Goal: Task Accomplishment & Management: Use online tool/utility

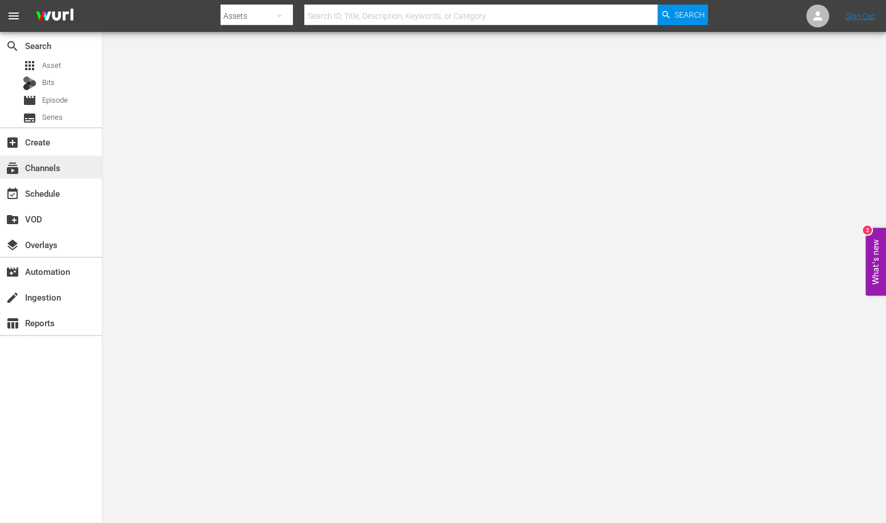
click at [35, 167] on div "subscriptions Channels" at bounding box center [32, 166] width 64 height 10
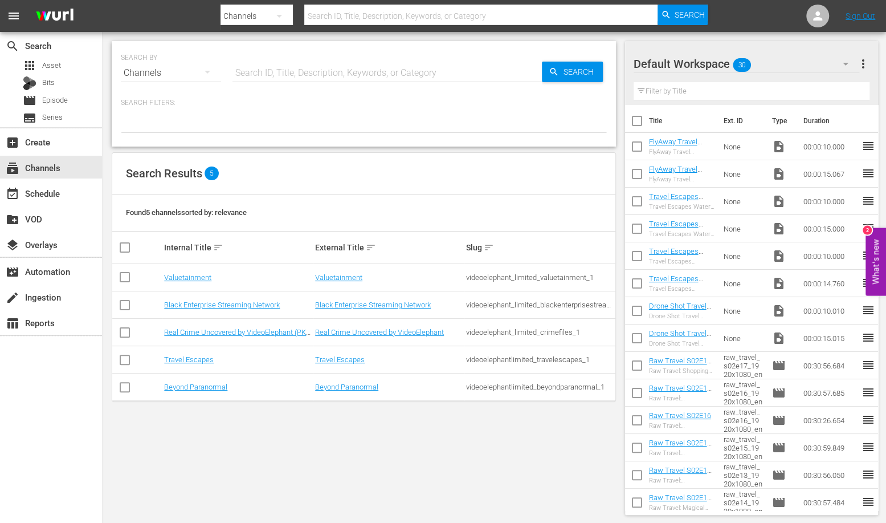
click at [124, 365] on input "checkbox" at bounding box center [125, 362] width 14 height 14
checkbox input "true"
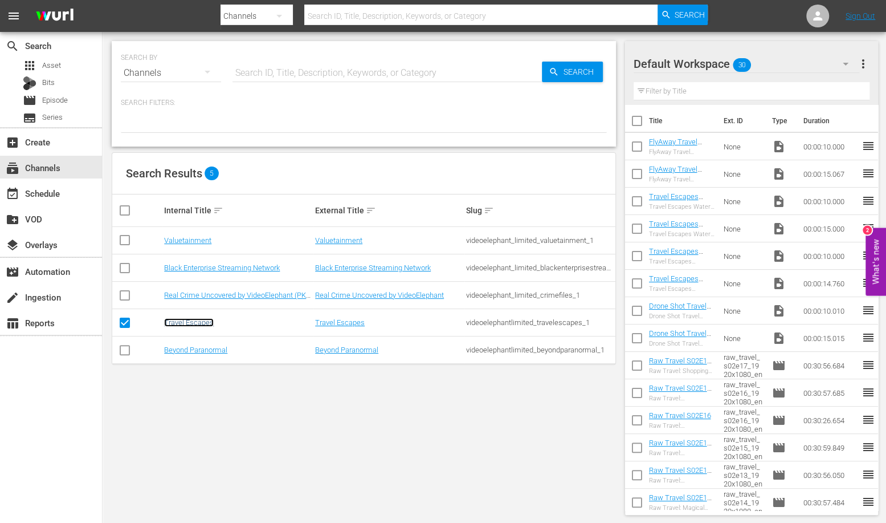
click at [187, 319] on link "Travel Escapes" at bounding box center [189, 322] width 50 height 9
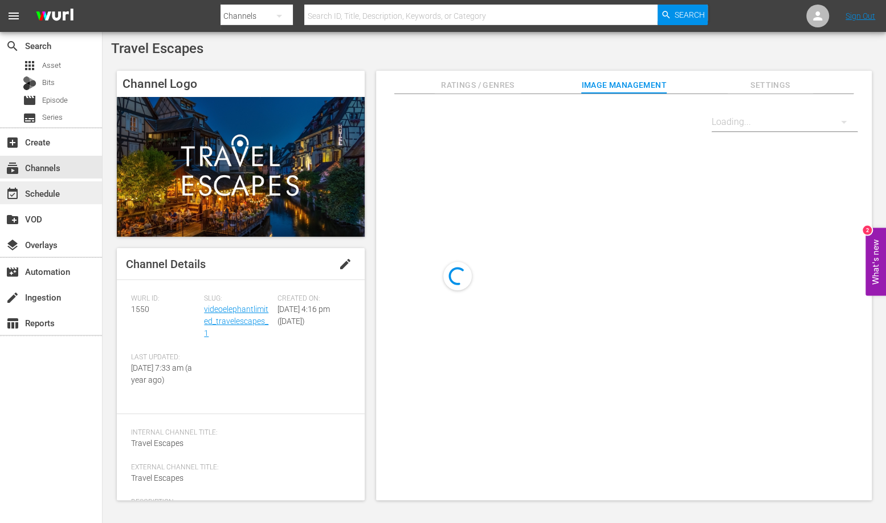
click at [51, 196] on div "event_available Schedule" at bounding box center [32, 191] width 64 height 10
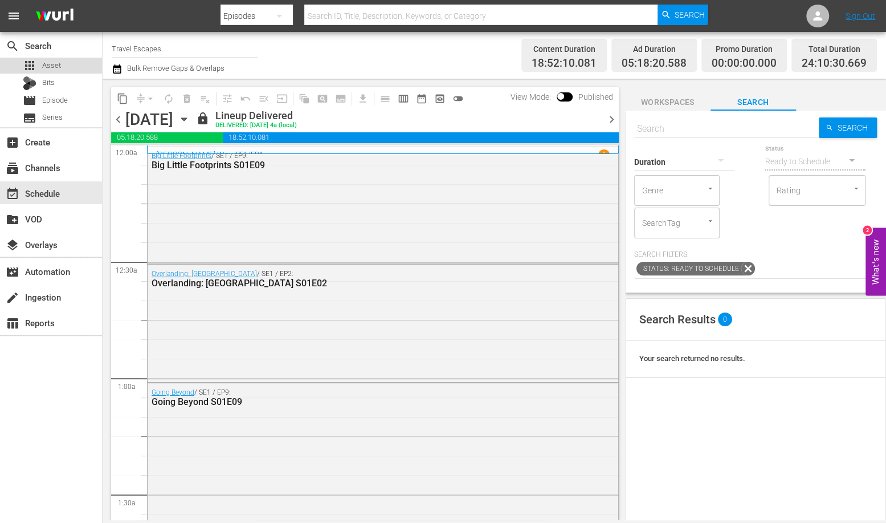
click at [61, 62] on div "apps Asset" at bounding box center [51, 66] width 102 height 16
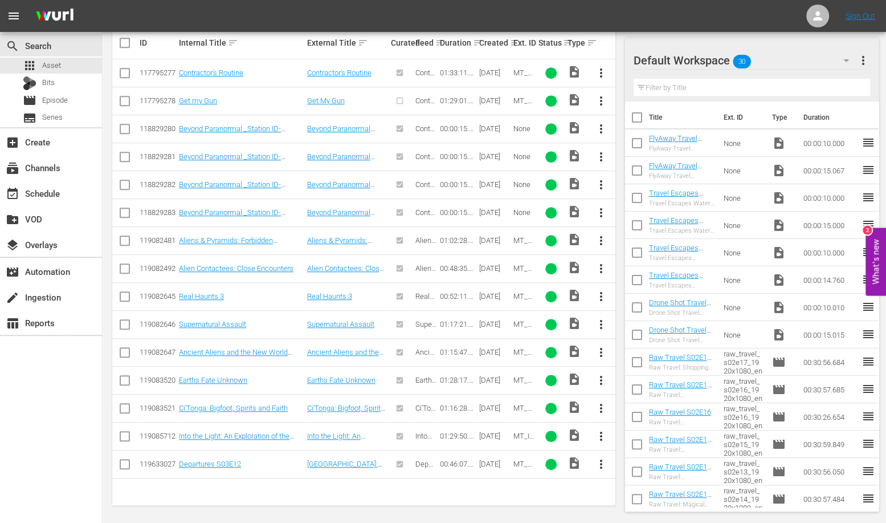
scroll to position [313, 0]
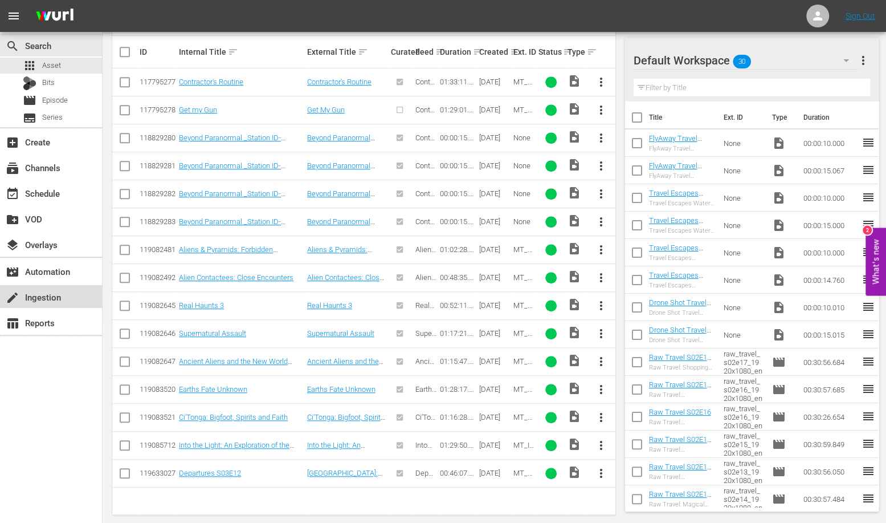
click at [48, 300] on div "create Ingestion" at bounding box center [32, 295] width 64 height 10
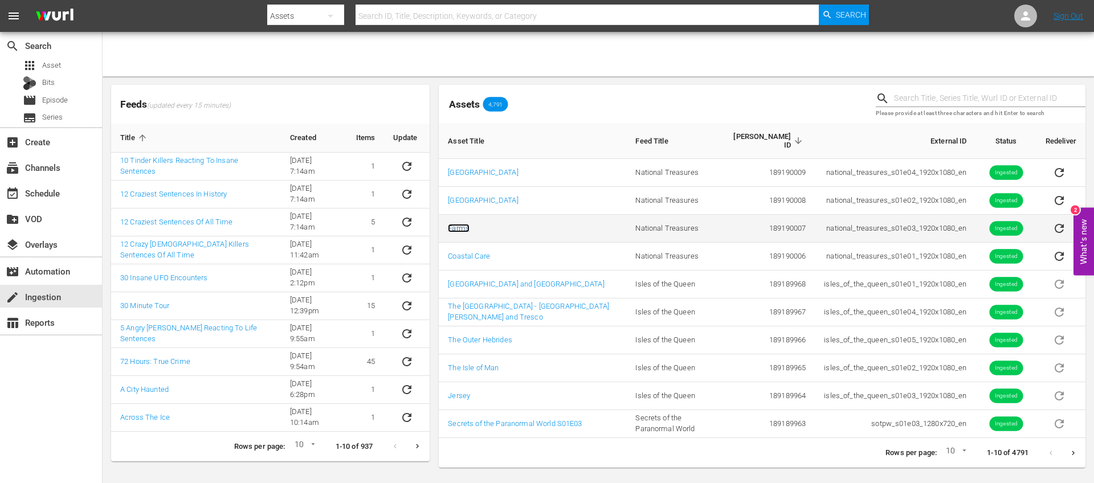
click at [459, 224] on link "Farms" at bounding box center [459, 228] width 22 height 9
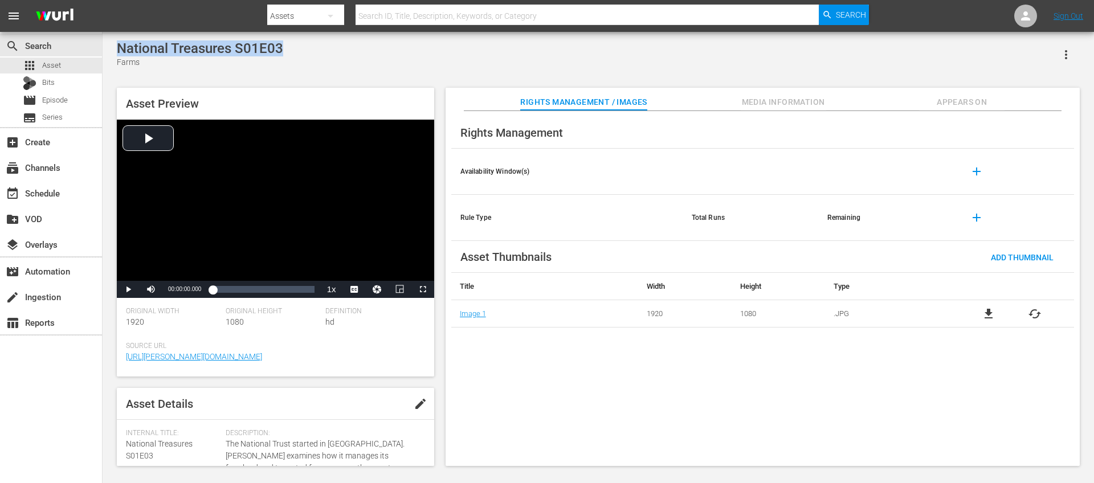
drag, startPoint x: 284, startPoint y: 47, endPoint x: 119, endPoint y: 47, distance: 165.3
click at [119, 47] on div "National Treasures S01E03 Farms" at bounding box center [598, 54] width 963 height 28
copy div "National Treasures S01E03"
click at [60, 94] on div "movie Episode" at bounding box center [45, 100] width 45 height 16
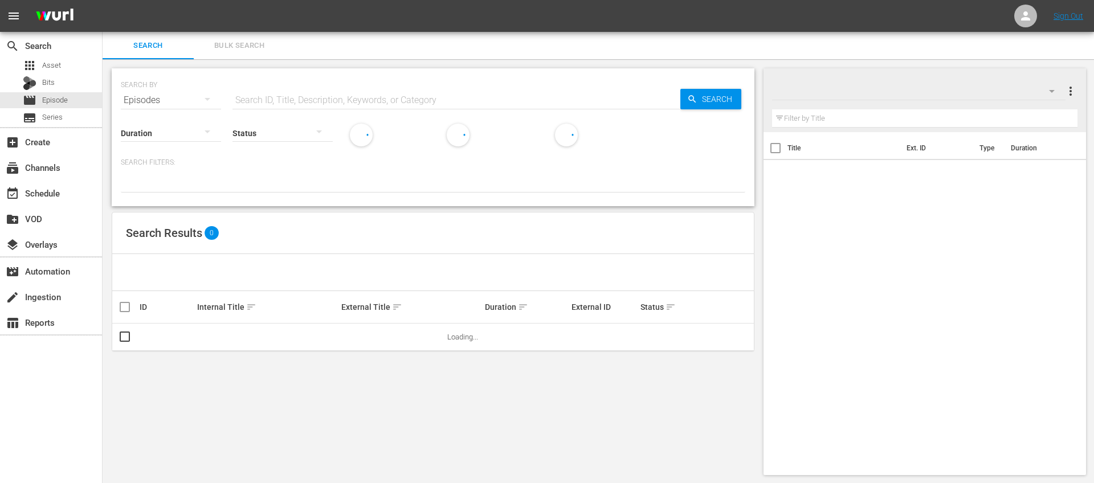
click at [250, 94] on input "text" at bounding box center [457, 100] width 448 height 27
click at [62, 68] on div "apps Asset" at bounding box center [51, 66] width 102 height 16
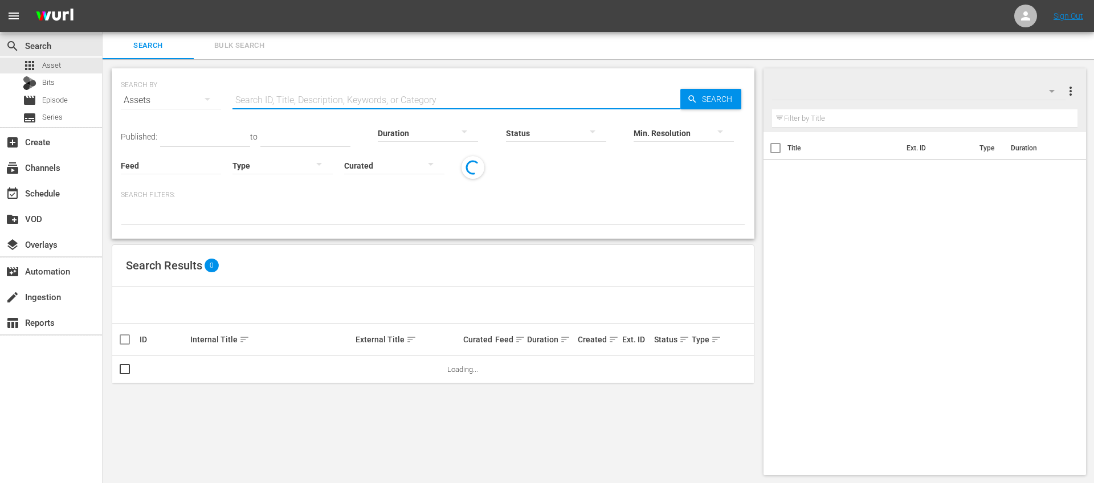
click at [275, 92] on input "text" at bounding box center [457, 100] width 448 height 27
paste input "National Treasures S01E03"
type input "National Treasures S01E03"
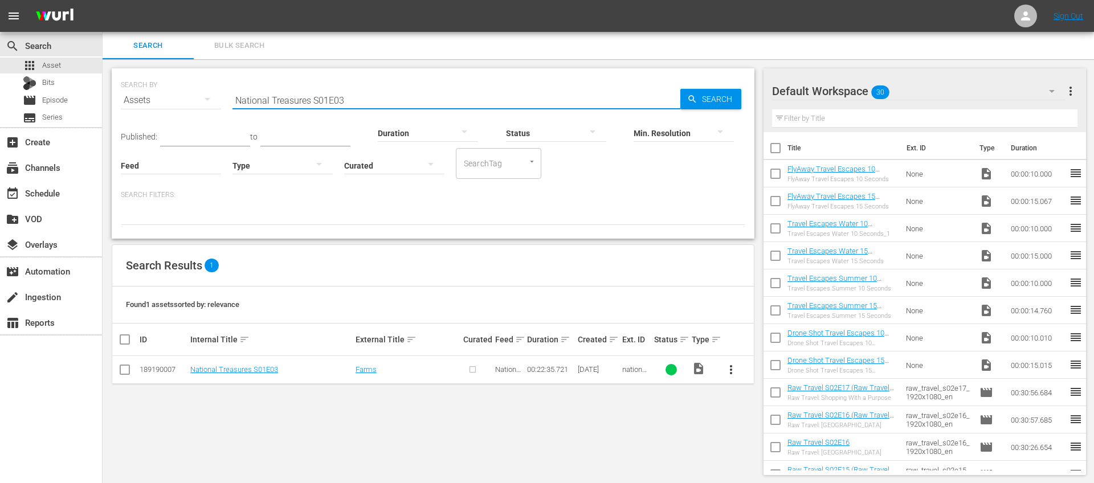
scroll to position [1, 0]
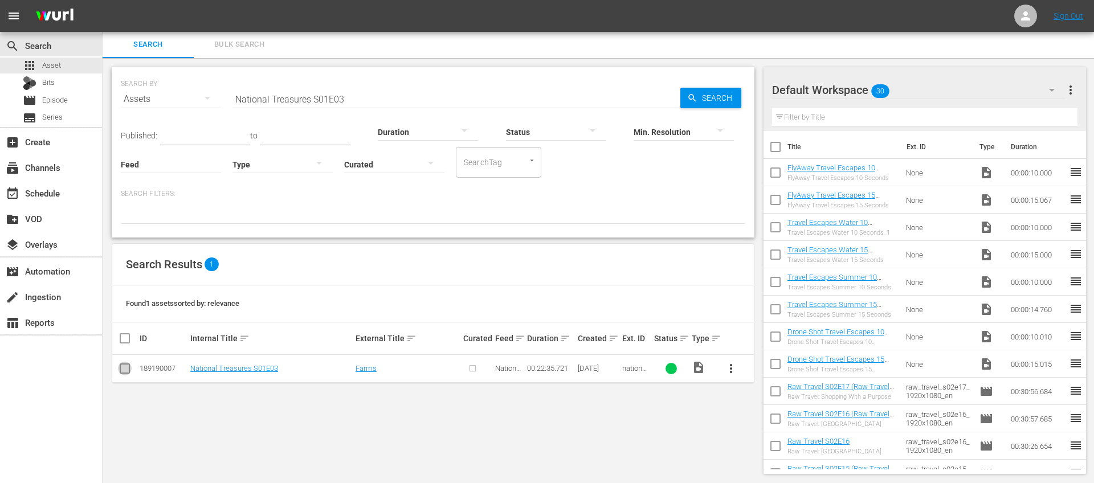
click at [125, 368] on input "checkbox" at bounding box center [125, 371] width 14 height 14
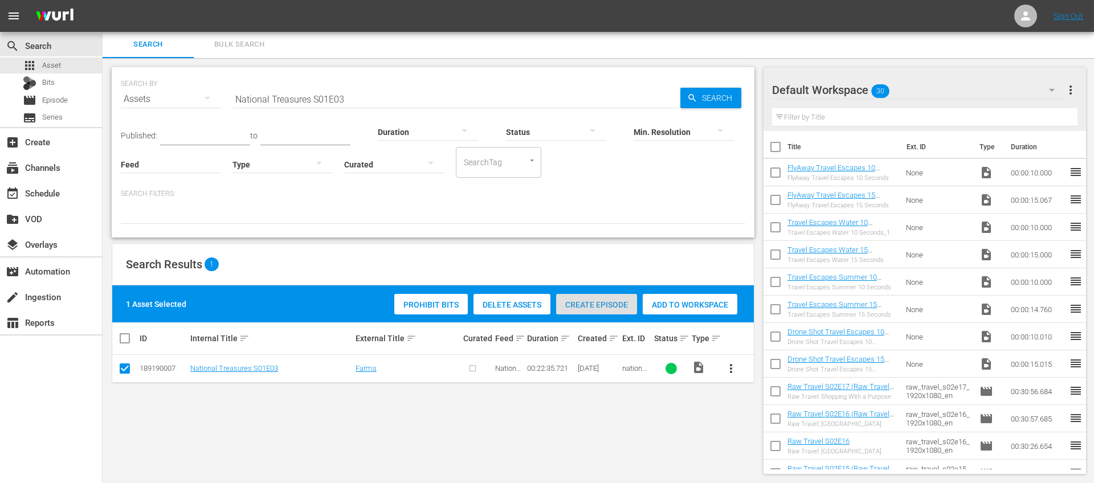
click at [606, 305] on span "Create Episode" at bounding box center [596, 304] width 81 height 9
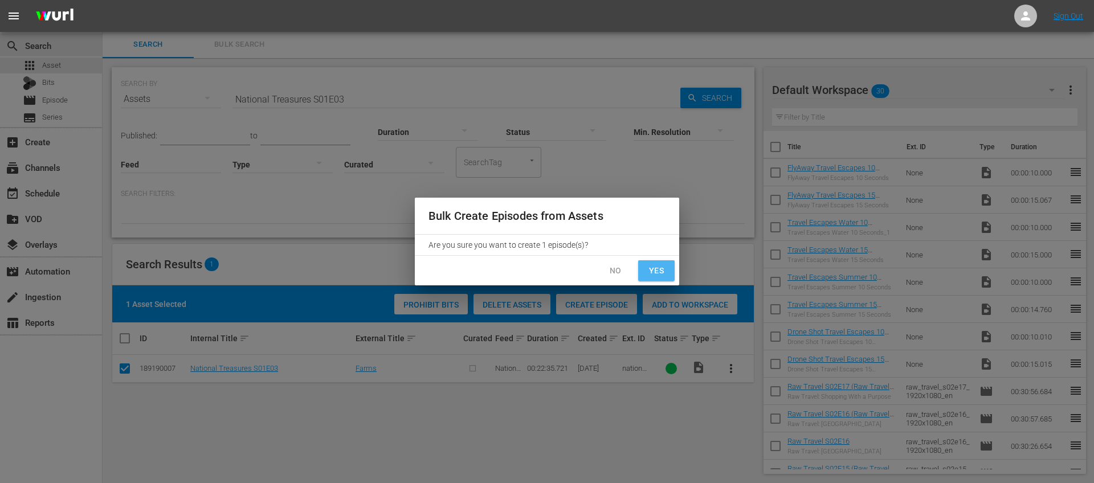
click at [655, 267] on span "Yes" at bounding box center [656, 271] width 18 height 14
checkbox input "false"
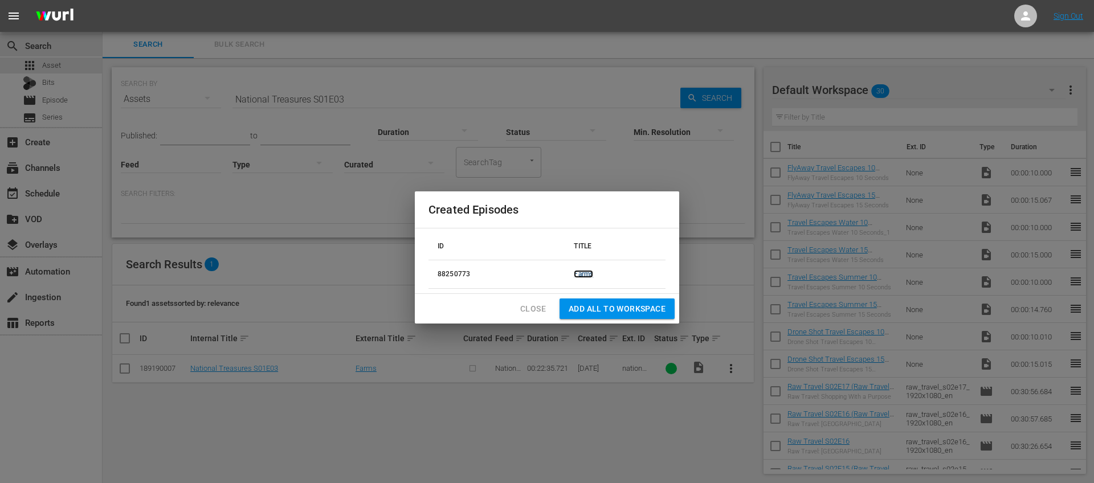
click at [578, 274] on link "Farms" at bounding box center [583, 274] width 19 height 8
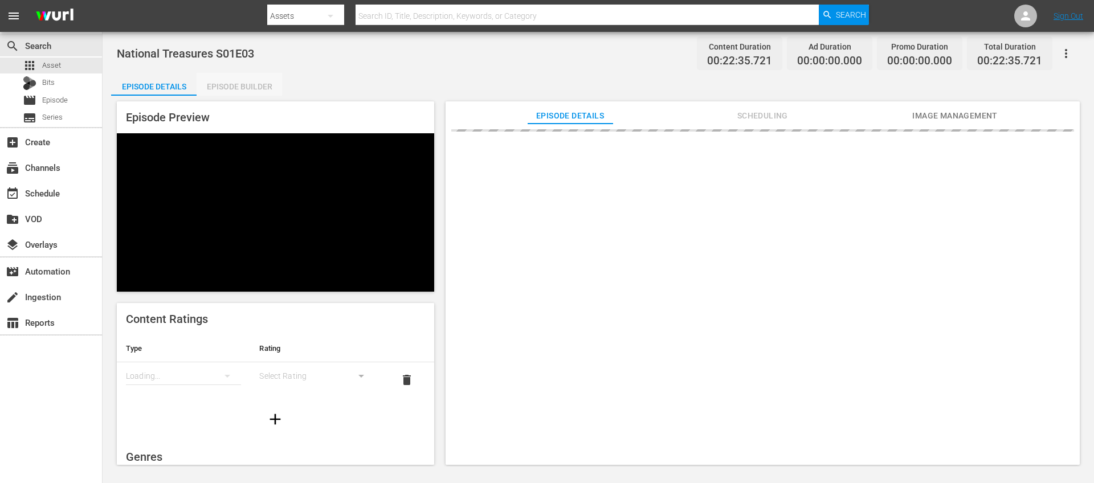
click at [247, 85] on div "Episode Builder" at bounding box center [239, 86] width 85 height 27
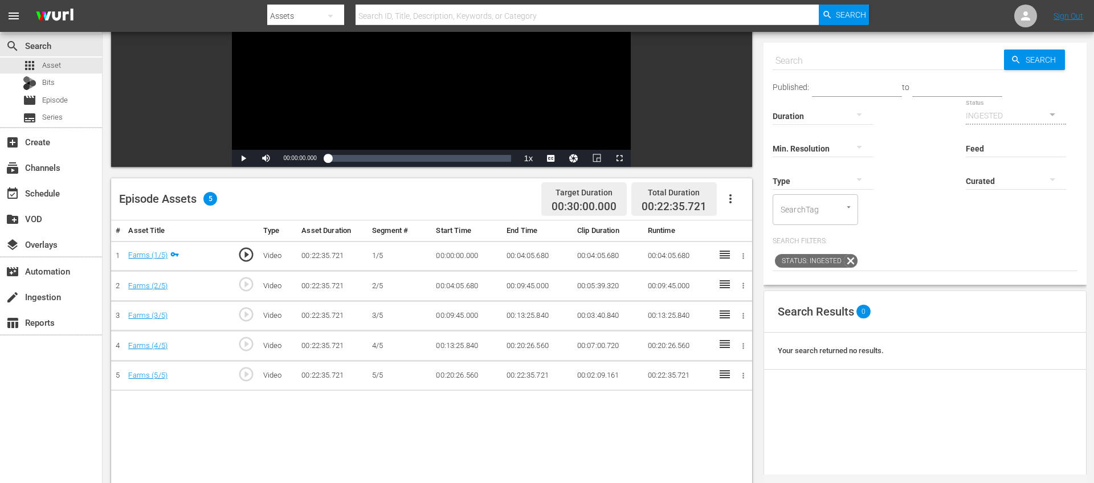
scroll to position [140, 0]
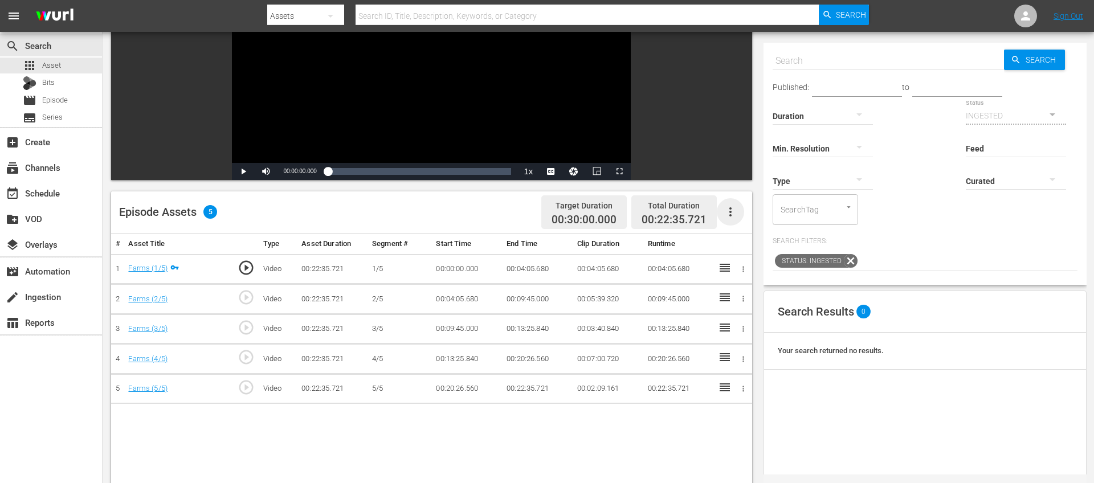
click at [735, 211] on icon "button" at bounding box center [731, 212] width 14 height 14
click at [744, 219] on div "Fill with Ads" at bounding box center [765, 215] width 78 height 27
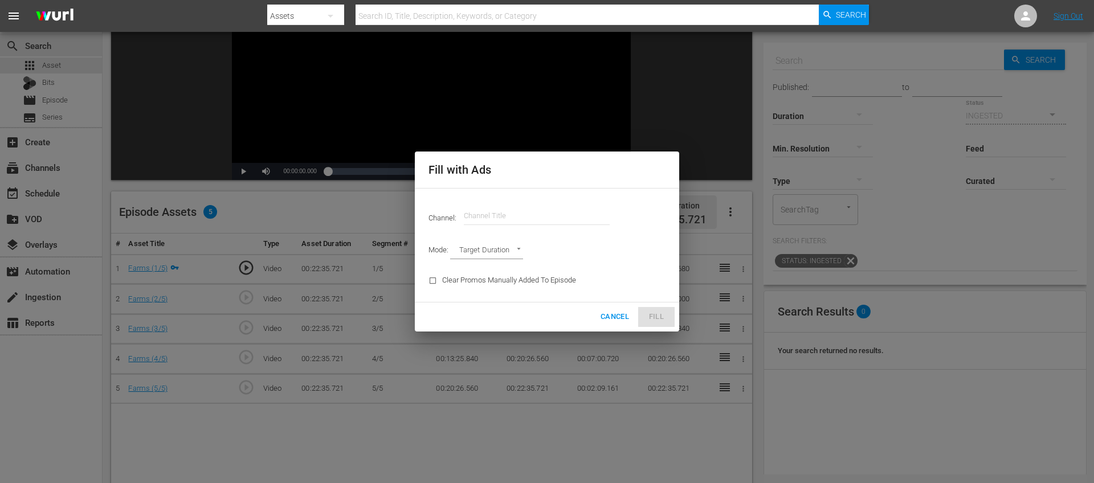
click at [507, 225] on input "text" at bounding box center [537, 215] width 146 height 27
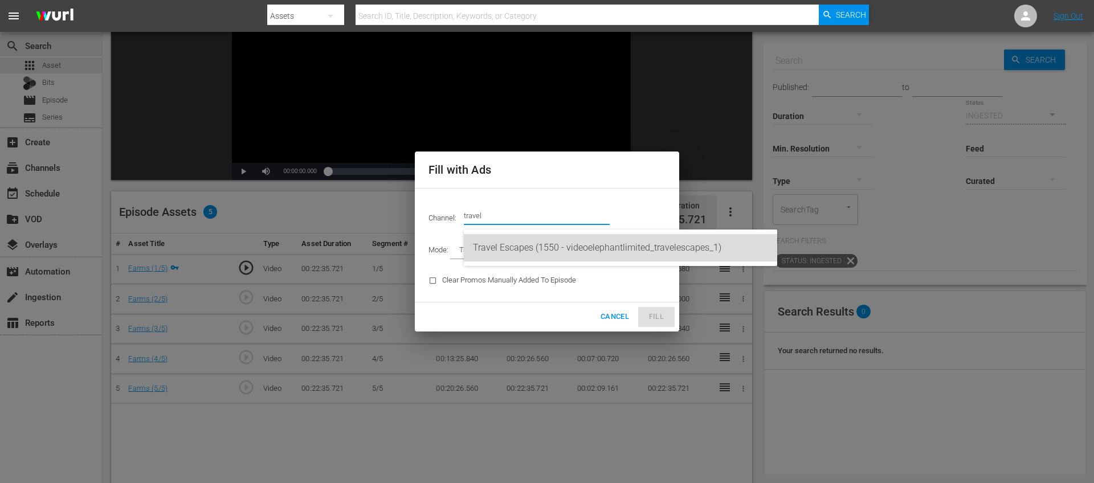
click at [505, 254] on div "Travel Escapes (1550 - videoelephantlimited_travelescapes_1)" at bounding box center [620, 247] width 295 height 27
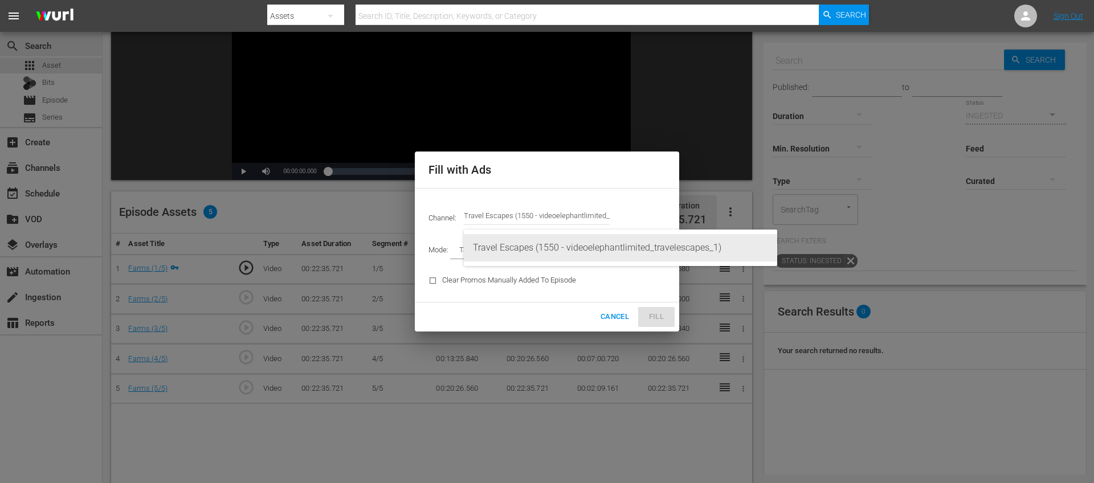
type input "Travel Escapes (1550)"
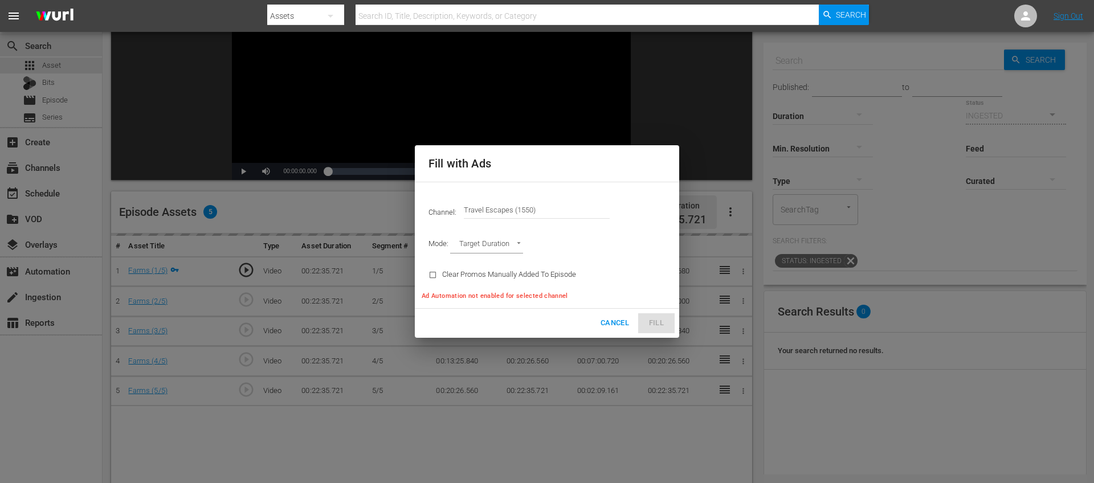
type input "AD_BREAK_DURATION"
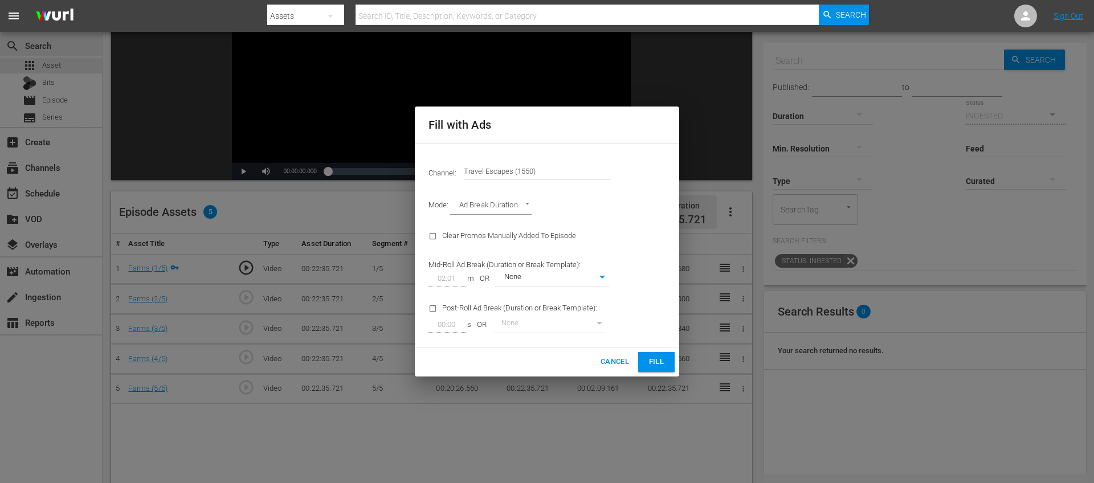
type input "0"
click at [655, 361] on span "Fill" at bounding box center [656, 362] width 18 height 13
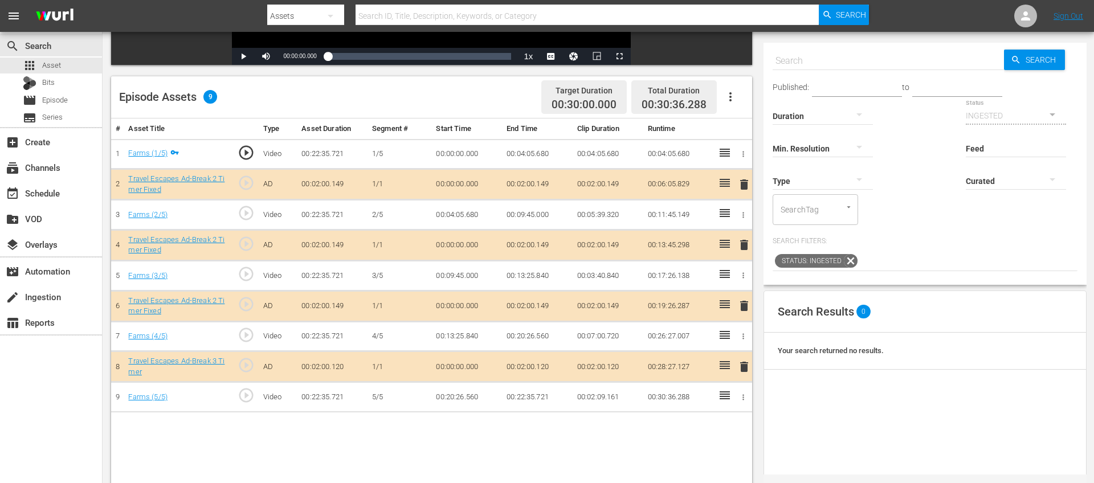
scroll to position [256, 0]
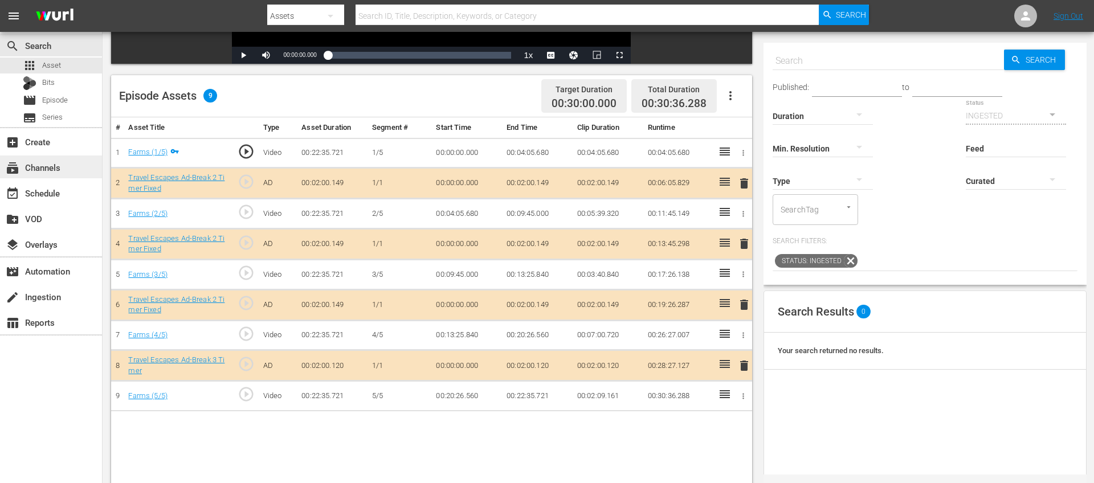
click at [46, 169] on div "subscriptions Channels" at bounding box center [32, 166] width 64 height 10
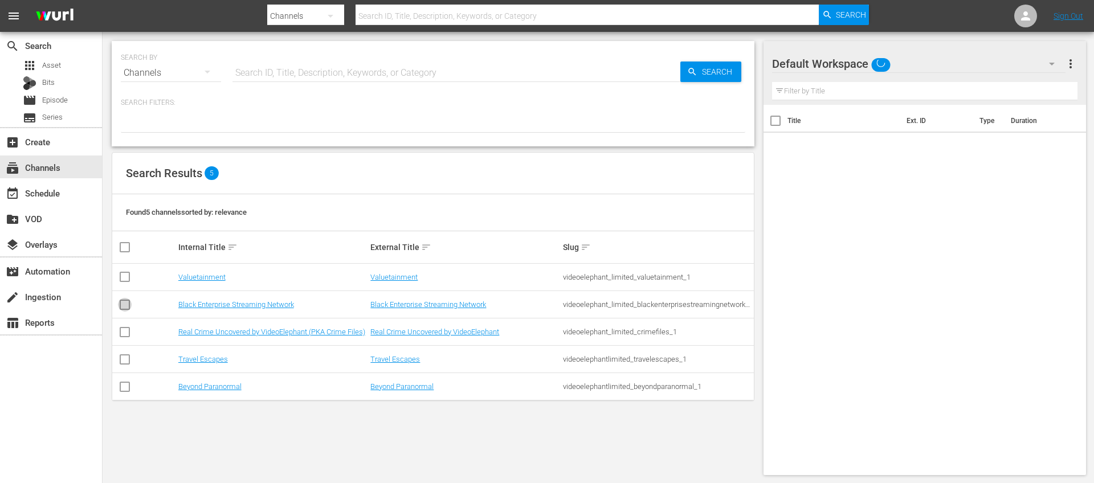
click at [123, 306] on input "checkbox" at bounding box center [125, 307] width 14 height 14
checkbox input "true"
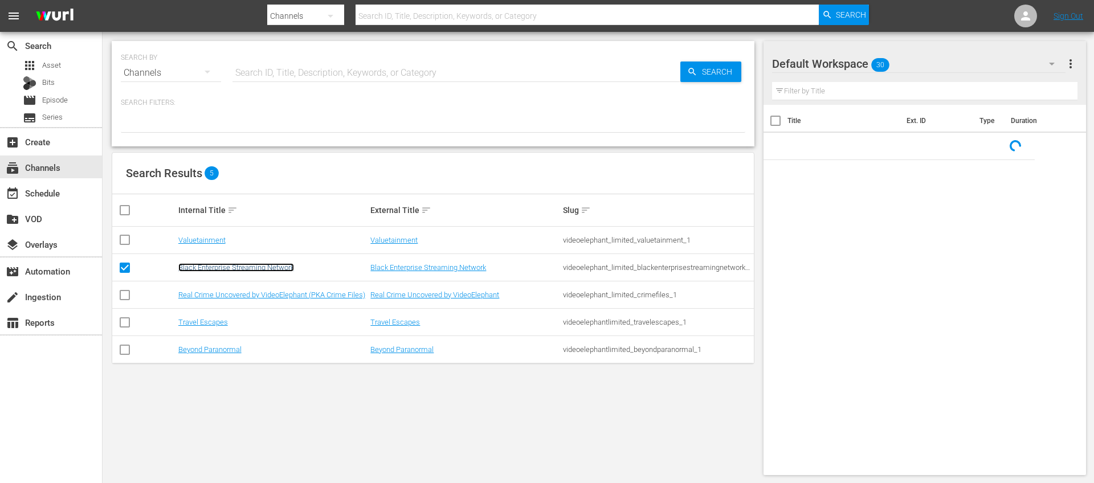
click at [196, 266] on link "Black Enterprise Streaming Network" at bounding box center [236, 267] width 116 height 9
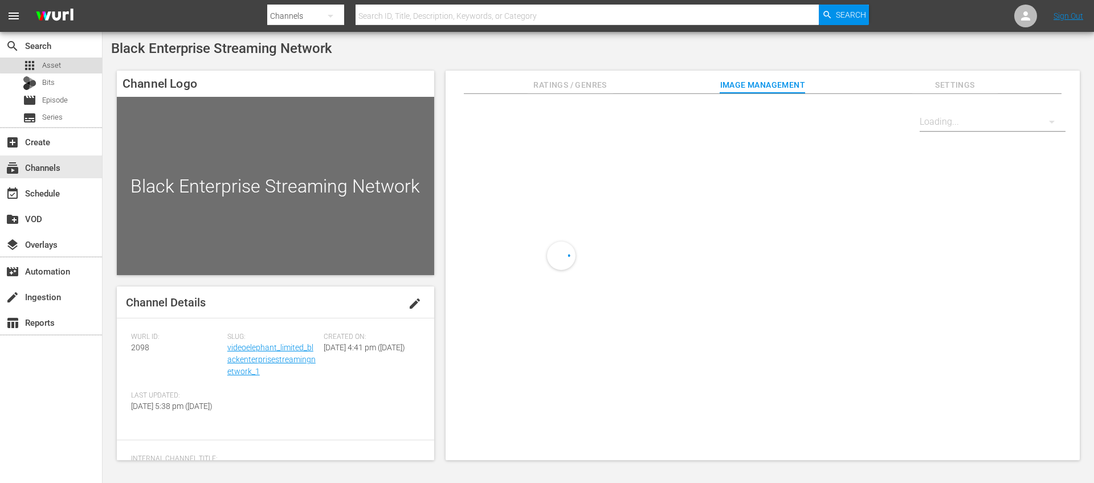
click at [57, 64] on span "Asset" at bounding box center [51, 65] width 19 height 11
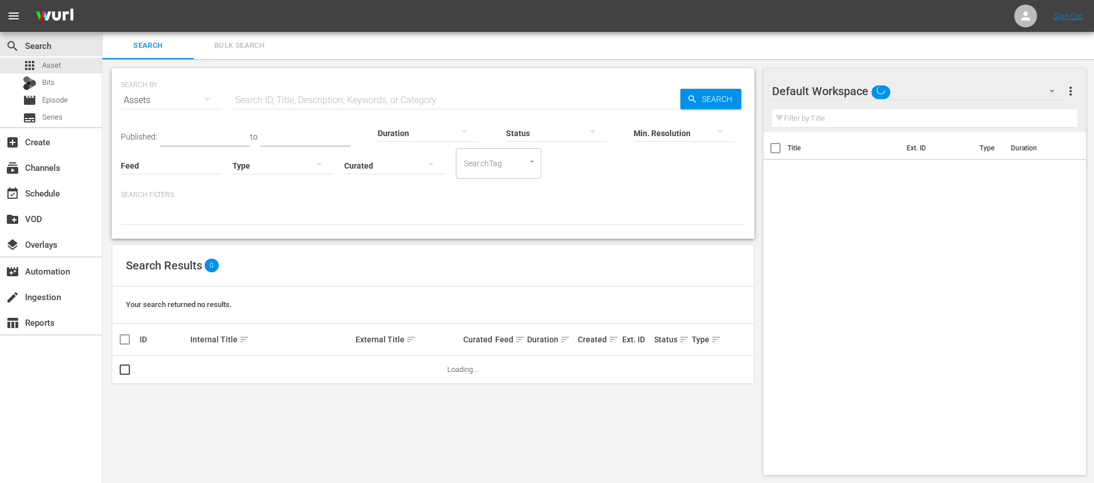
click at [189, 161] on input "Feed" at bounding box center [171, 166] width 100 height 41
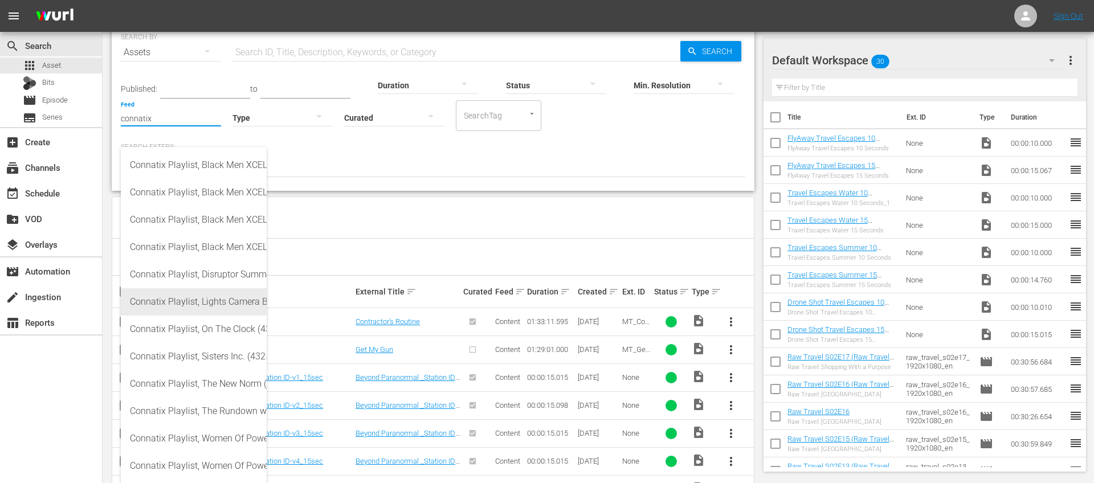
scroll to position [26, 0]
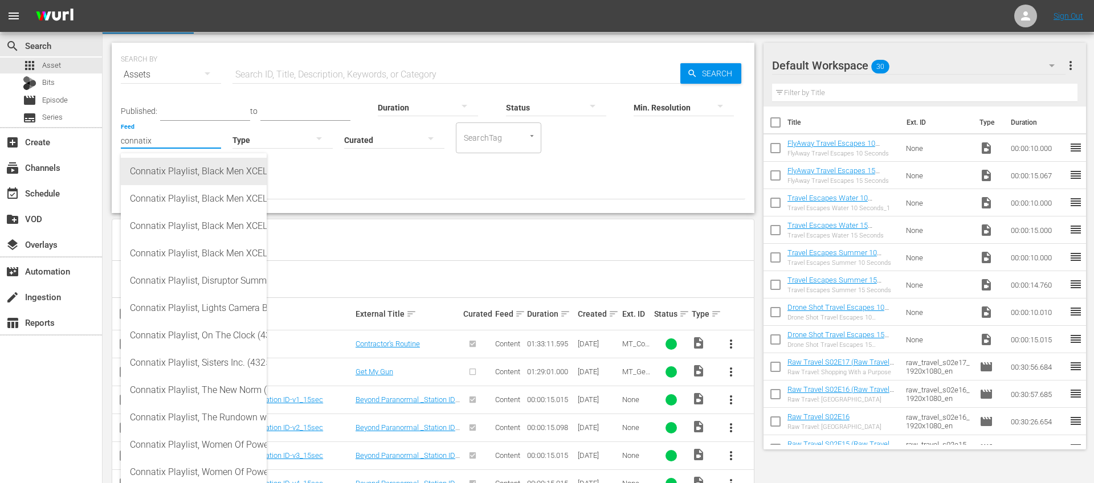
click at [214, 174] on div "Connatix Playlist, Black Men XCEL Summit 2019 Video Elephant (432583)" at bounding box center [194, 171] width 128 height 27
type input "Connatix Playlist, Black Men XCEL Summit 2019 Video Elephant (432583)"
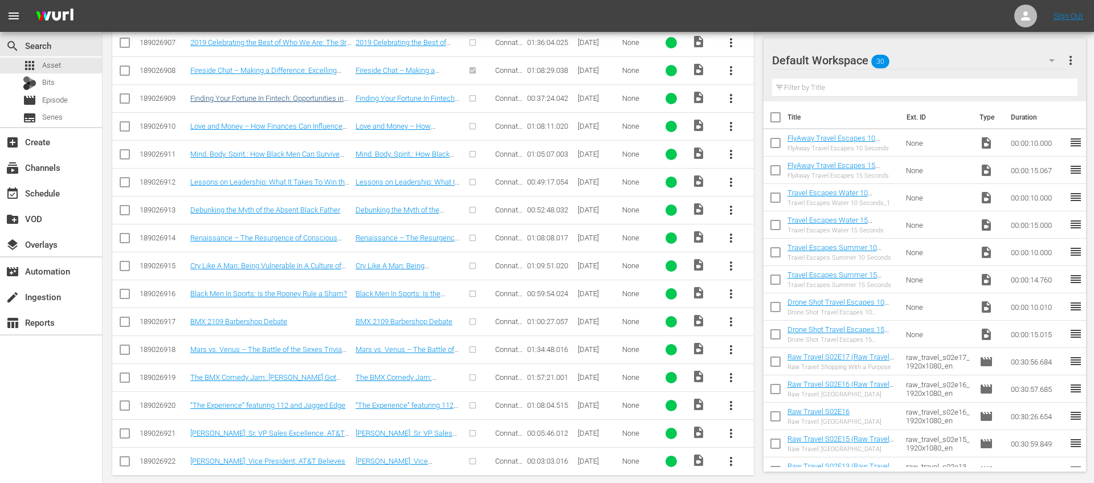
scroll to position [315, 0]
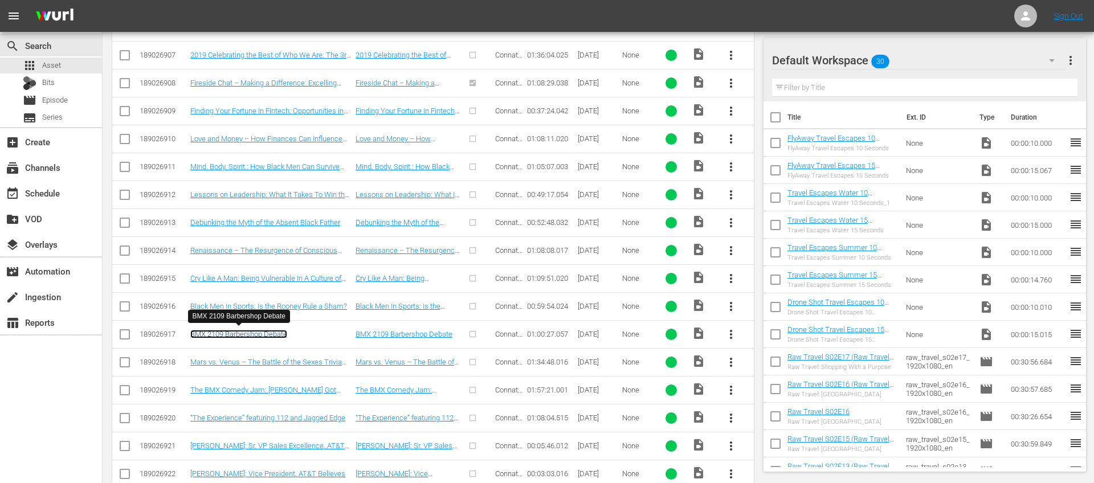
click at [245, 331] on link "BMX 2109 Barbershop Debate" at bounding box center [238, 334] width 97 height 9
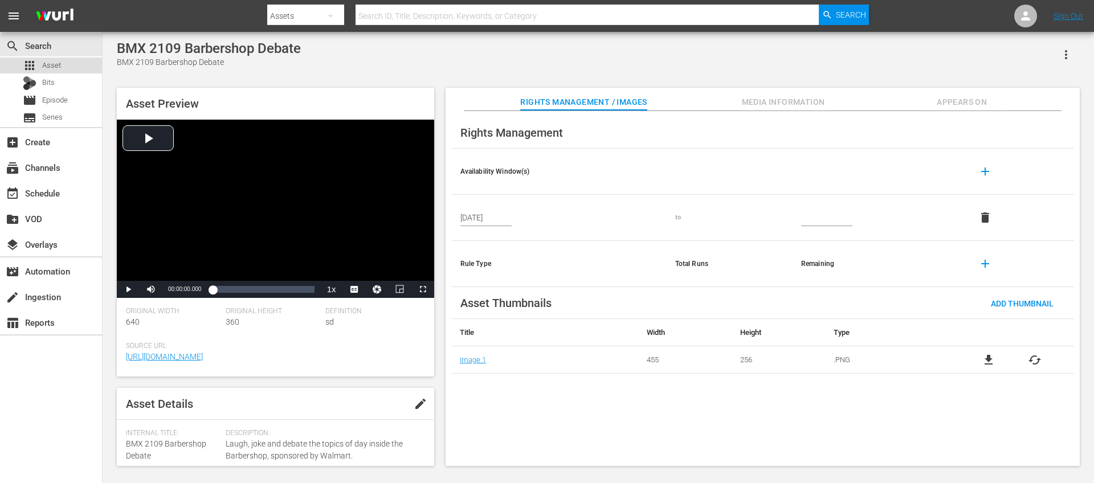
click at [51, 64] on span "Asset" at bounding box center [51, 65] width 19 height 11
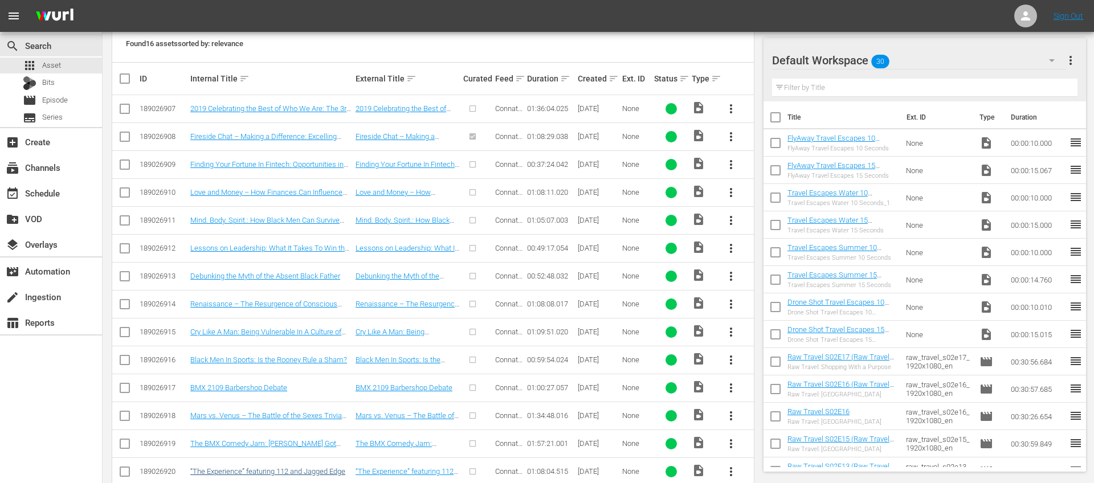
scroll to position [236, 0]
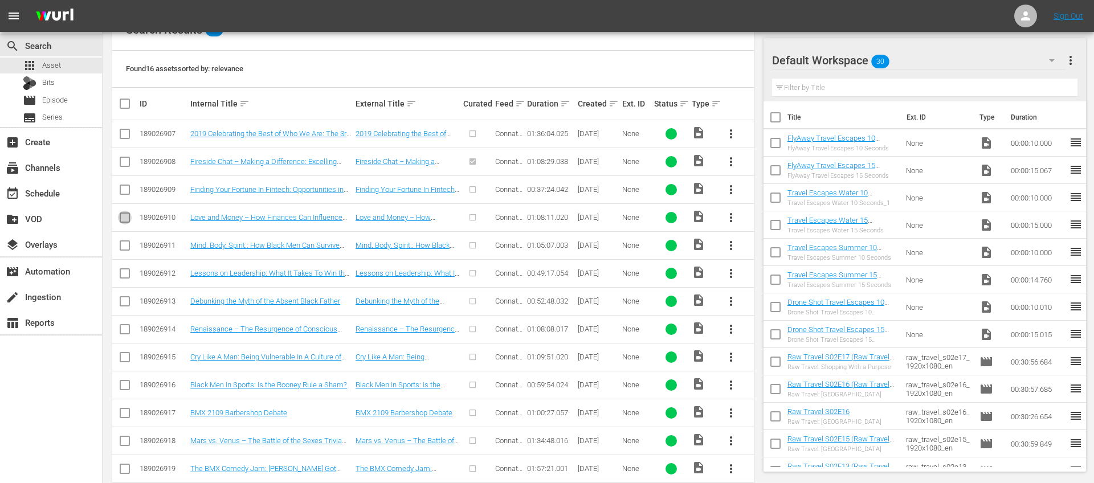
click at [125, 217] on input "checkbox" at bounding box center [125, 220] width 14 height 14
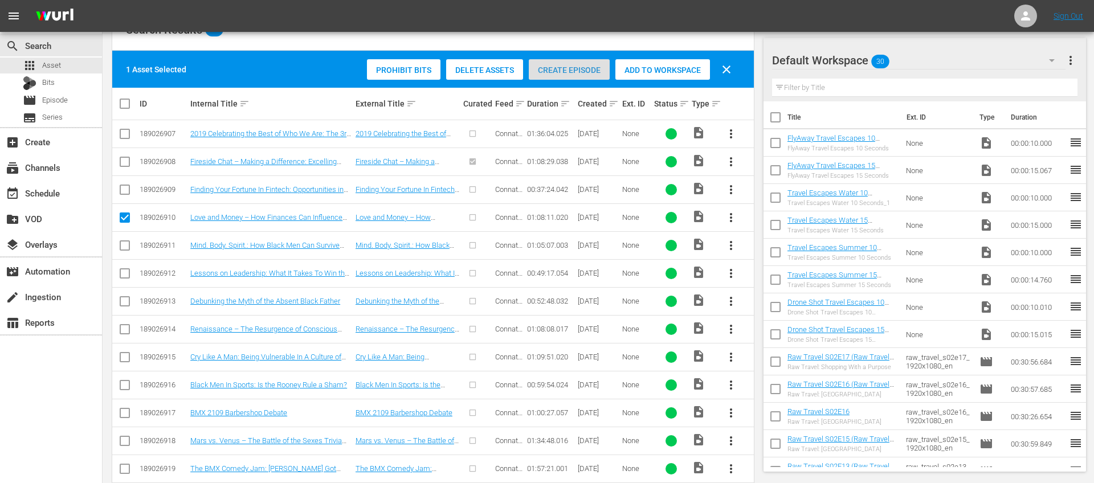
click at [569, 69] on span "Create Episode" at bounding box center [569, 70] width 81 height 9
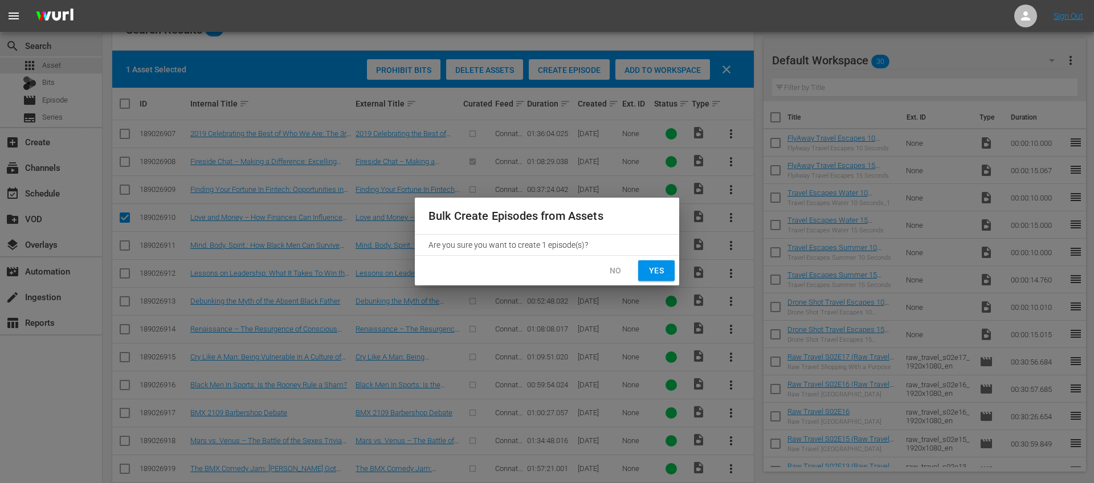
click at [665, 269] on span "Yes" at bounding box center [656, 271] width 18 height 14
checkbox input "false"
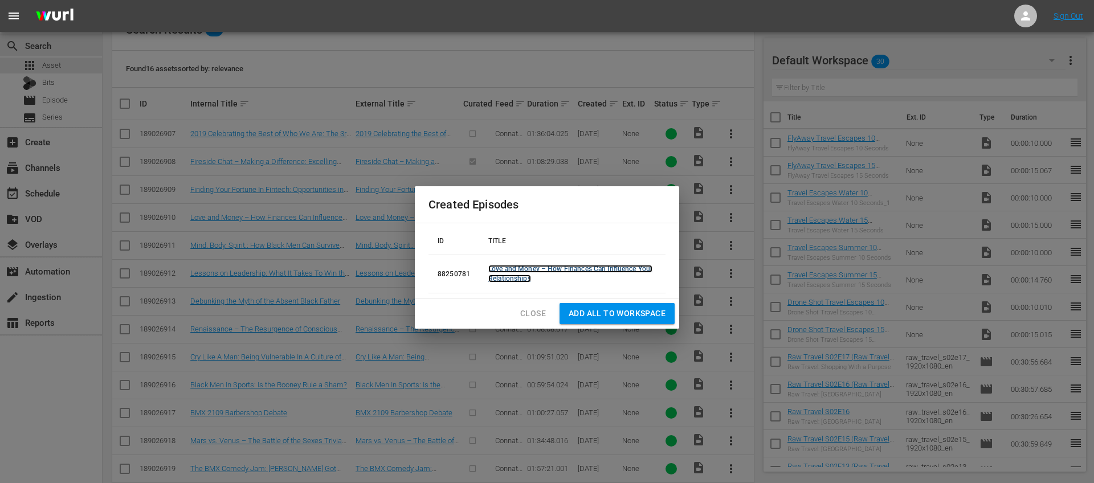
click at [580, 268] on link "Love and Money – How Finances Can Influence Your Relationships" at bounding box center [570, 274] width 164 height 18
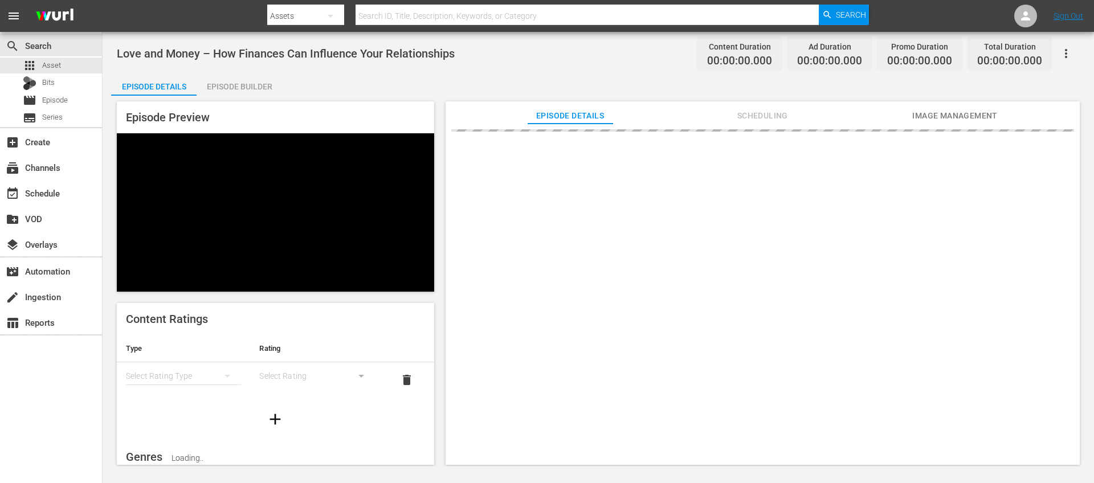
click at [222, 87] on div "Episode Builder" at bounding box center [239, 86] width 85 height 27
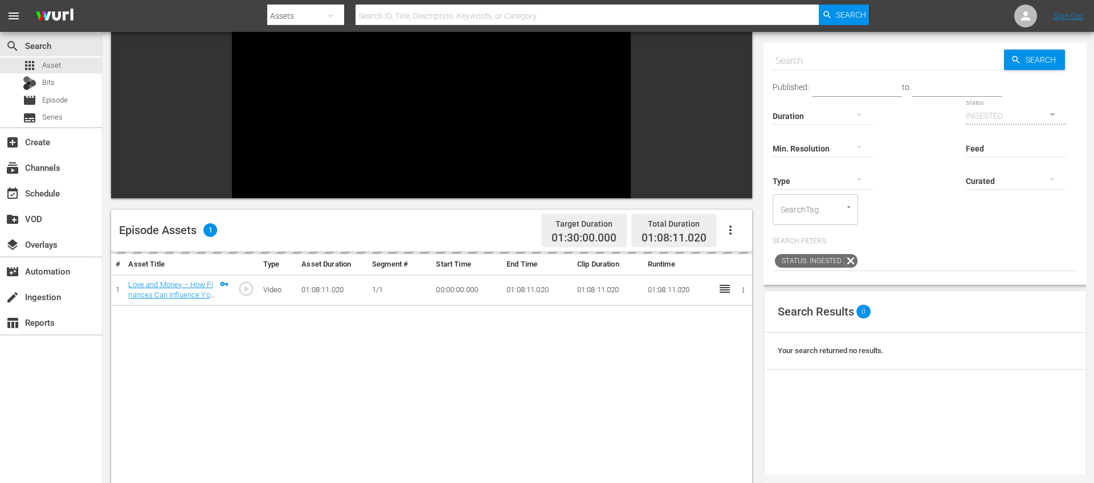
scroll to position [99, 0]
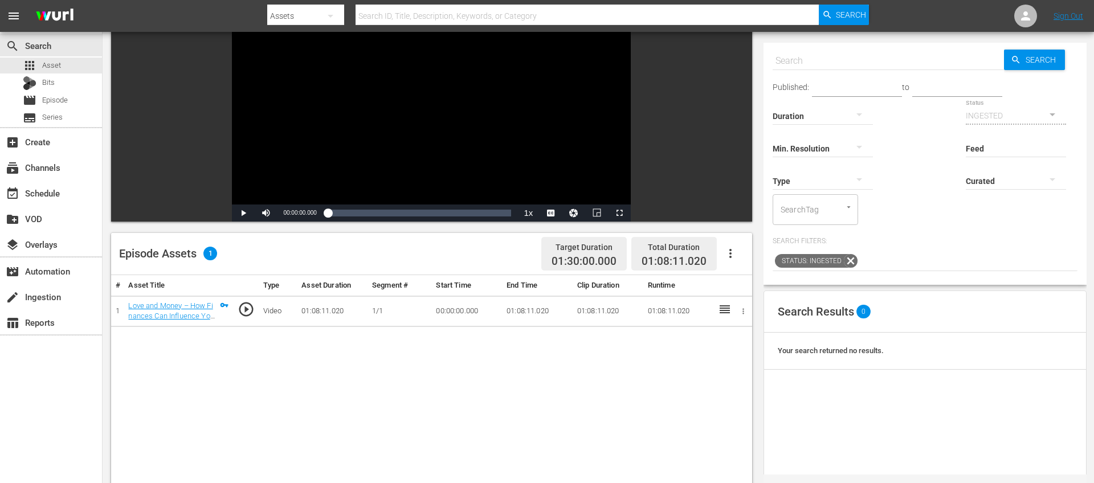
click at [744, 314] on icon "button" at bounding box center [743, 311] width 9 height 9
click at [697, 312] on li "Edit Start/End Time" at bounding box center [706, 311] width 89 height 19
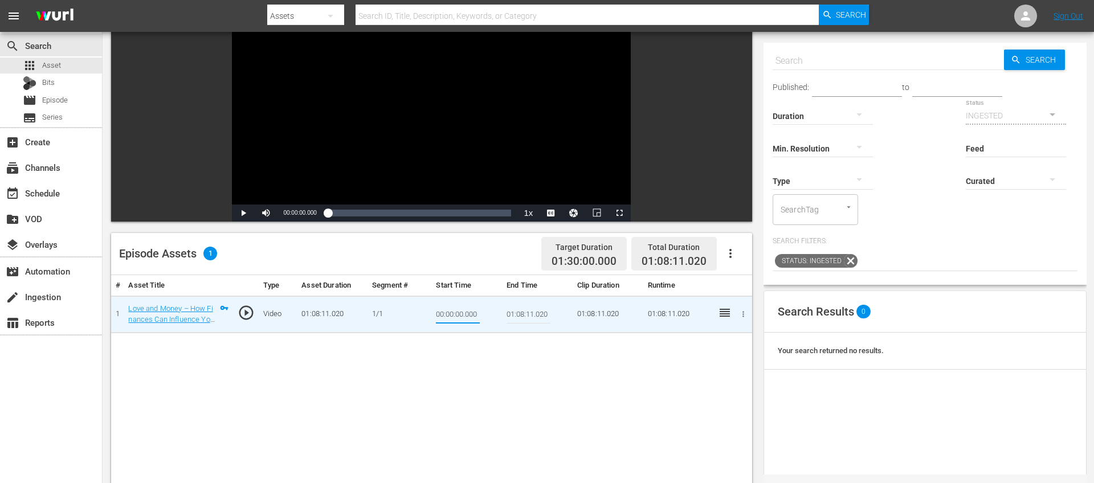
click at [454, 314] on input "00:00:00.000" at bounding box center [458, 314] width 44 height 27
click at [545, 313] on input "01:08:11.020" at bounding box center [529, 314] width 44 height 27
click at [742, 308] on button "button" at bounding box center [744, 314] width 12 height 12
click at [506, 404] on div at bounding box center [547, 241] width 1094 height 483
click at [728, 249] on icon "button" at bounding box center [731, 254] width 14 height 14
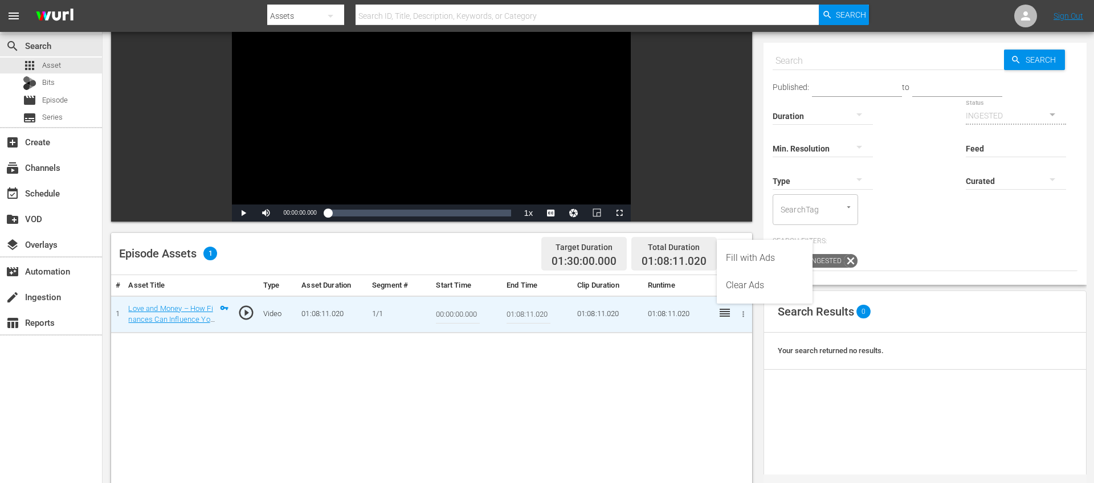
click at [567, 400] on div "# Asset Title Type Asset Duration Segment # Start Time End Time Clip Duration R…" at bounding box center [431, 474] width 641 height 398
click at [560, 396] on div "# Asset Title Type Asset Duration Segment # Start Time End Time Clip Duration R…" at bounding box center [431, 474] width 641 height 398
click at [60, 64] on div "apps Asset" at bounding box center [51, 66] width 102 height 16
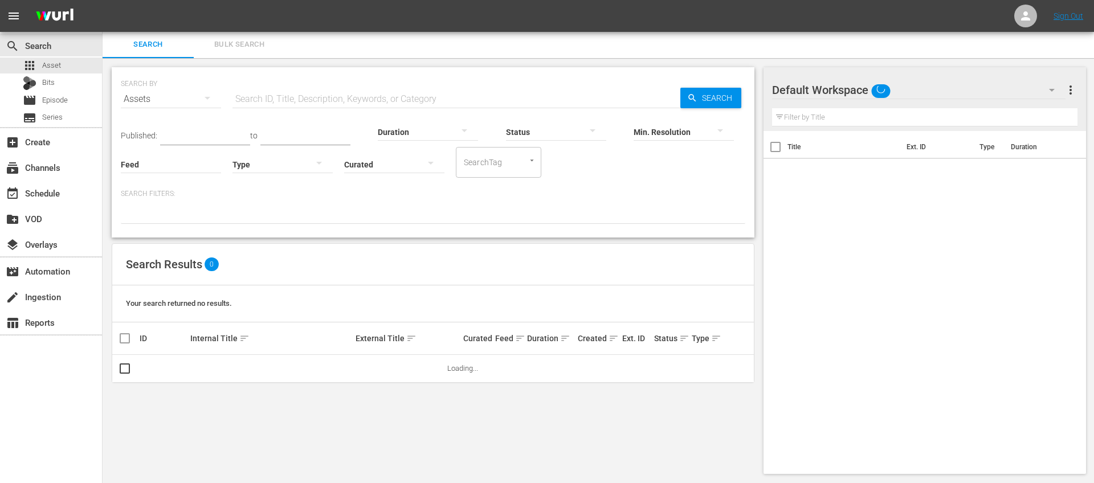
scroll to position [1, 0]
click at [60, 64] on div "apps Asset" at bounding box center [51, 66] width 102 height 16
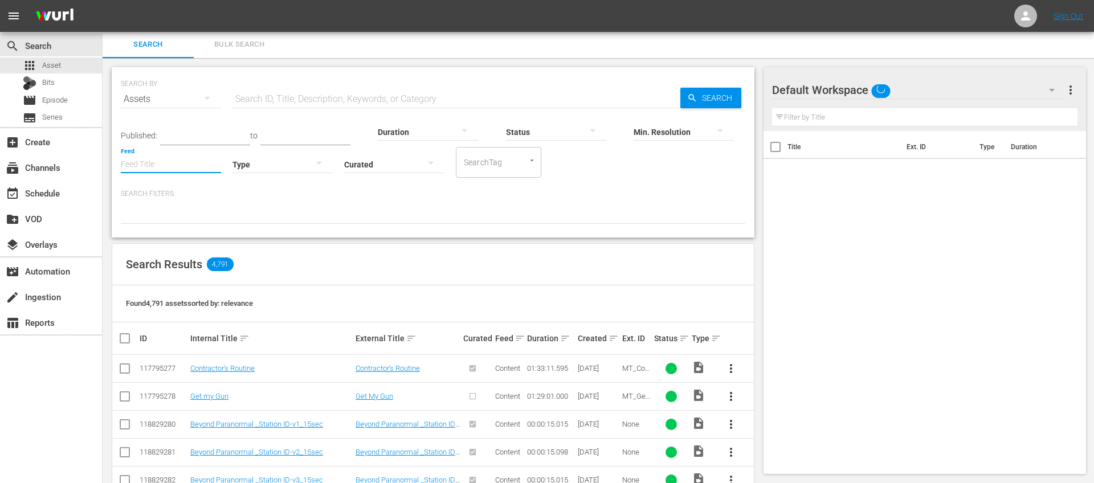
click at [154, 171] on input "Feed" at bounding box center [171, 165] width 100 height 41
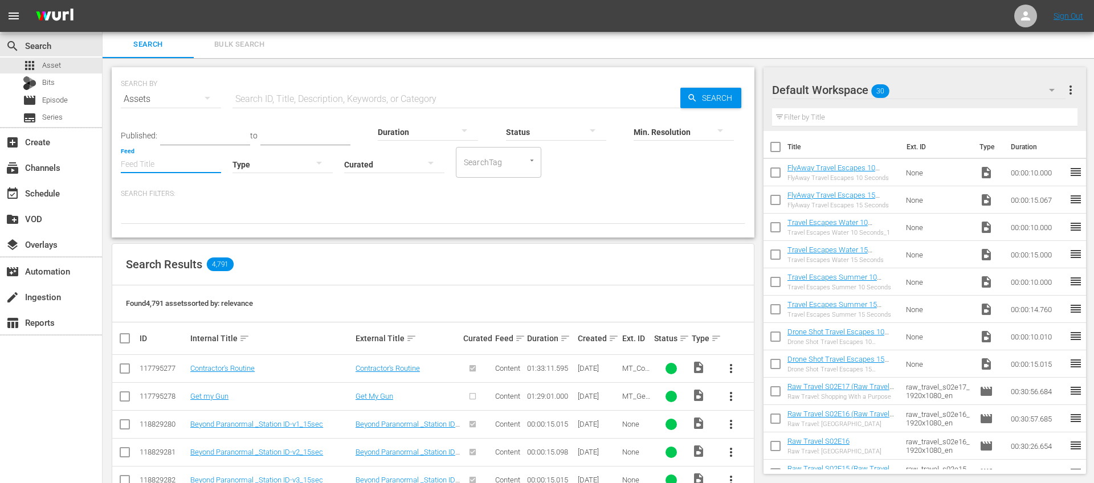
click at [172, 160] on input "Feed" at bounding box center [171, 165] width 100 height 41
click at [157, 161] on input "connatix" at bounding box center [171, 165] width 100 height 41
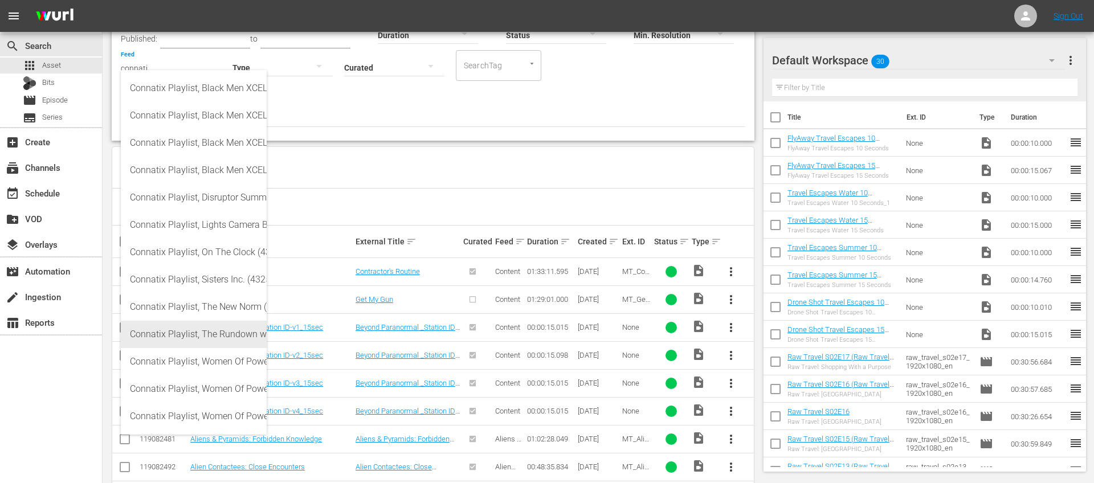
scroll to position [109, 0]
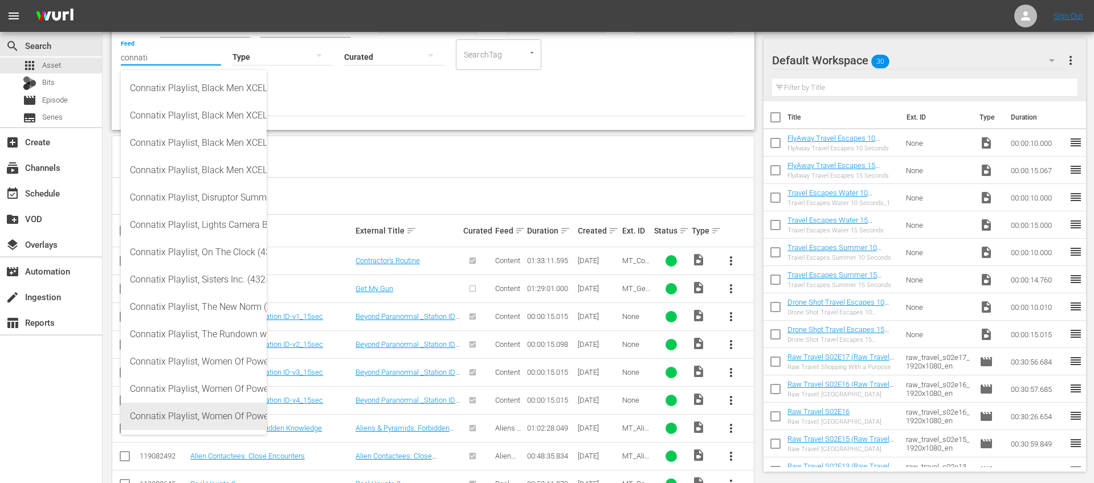
click at [177, 418] on div "Connatix Playlist, Women Of Power 2025 Video Elephant (432577)" at bounding box center [194, 416] width 128 height 27
type input "Connatix Playlist, Women Of Power 2025 Video Elephant (432577)"
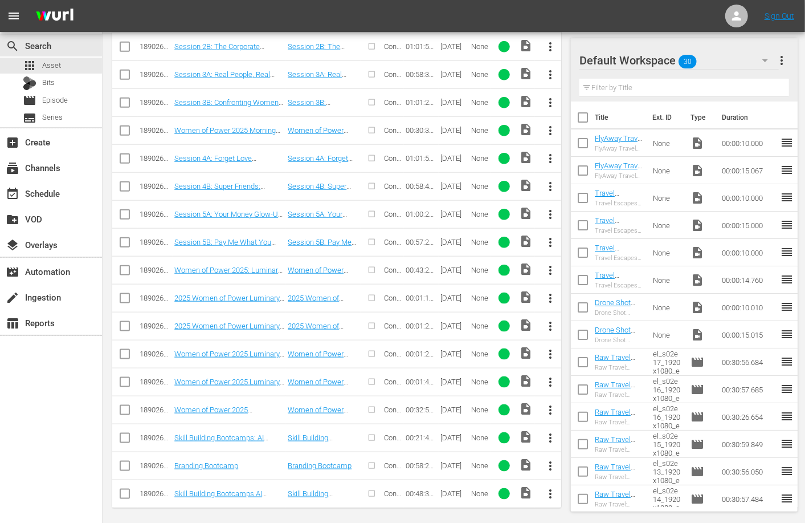
scroll to position [0, 0]
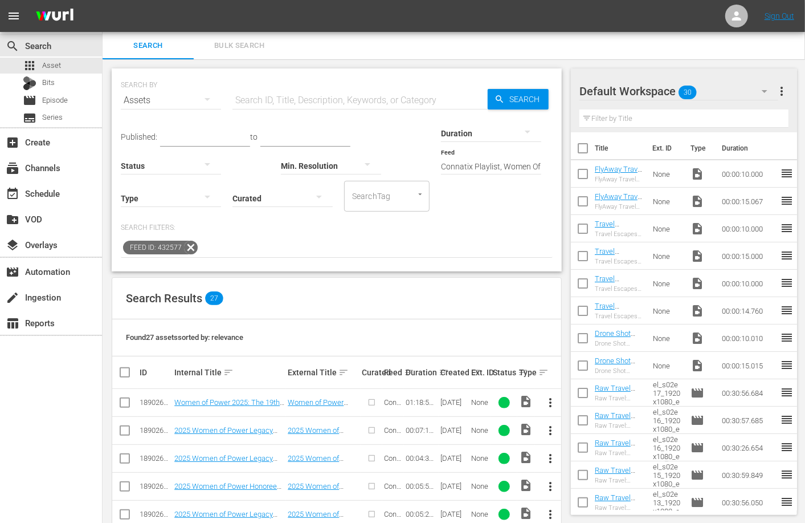
click at [188, 249] on icon at bounding box center [191, 248] width 14 height 14
